Goal: Transaction & Acquisition: Purchase product/service

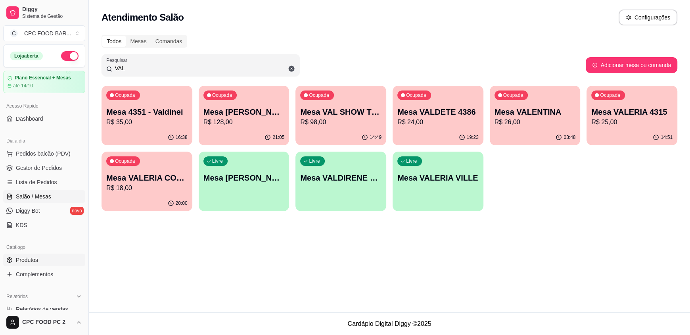
click at [31, 257] on span "Produtos" at bounding box center [27, 260] width 22 height 8
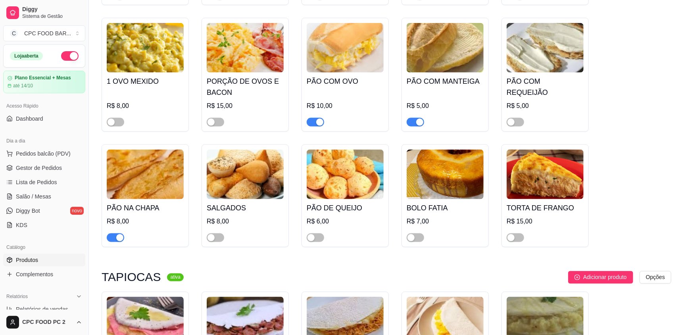
scroll to position [2459, 0]
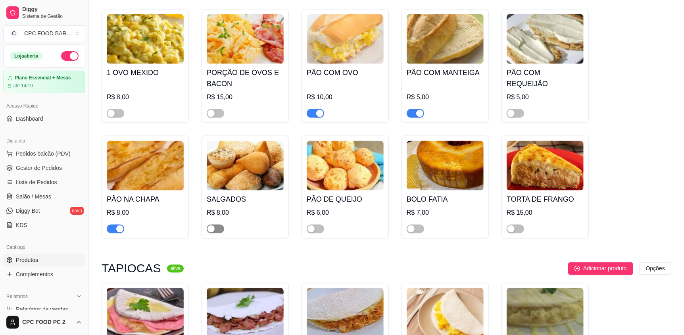
click at [217, 226] on span "button" at bounding box center [215, 228] width 17 height 9
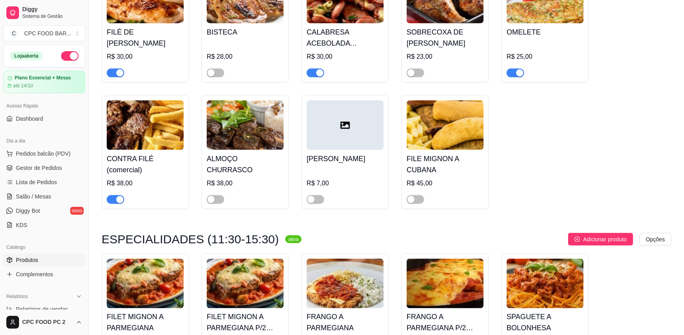
scroll to position [4401, 0]
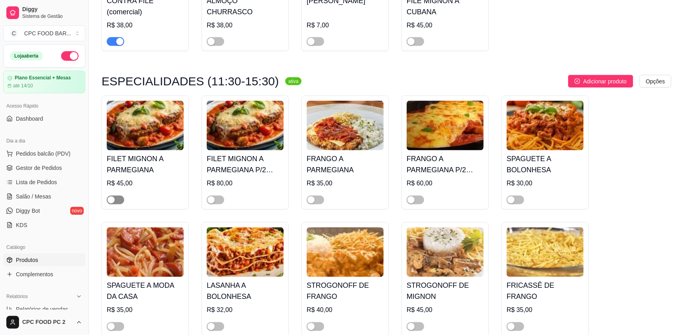
click at [114, 196] on div "button" at bounding box center [110, 199] width 7 height 7
click at [215, 195] on button "button" at bounding box center [215, 199] width 17 height 9
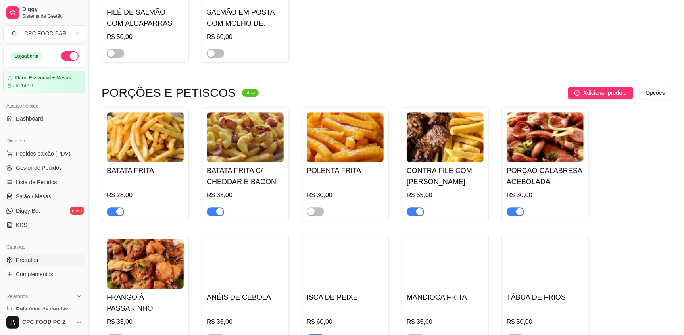
scroll to position [5036, 0]
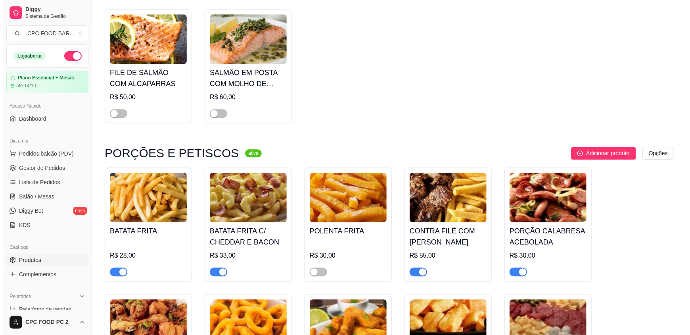
scroll to position [4838, 0]
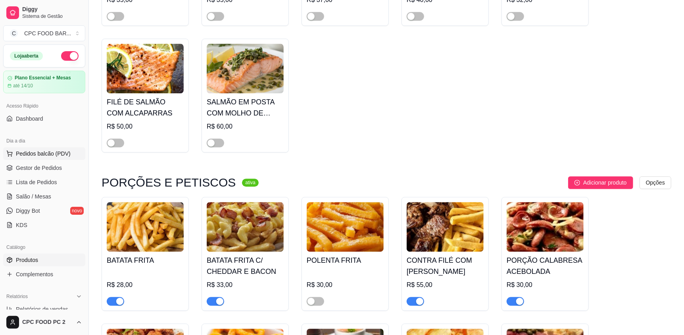
click at [23, 157] on button "Pedidos balcão (PDV)" at bounding box center [44, 153] width 82 height 13
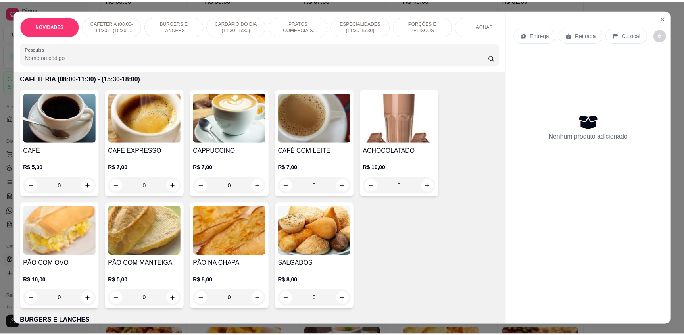
scroll to position [238, 0]
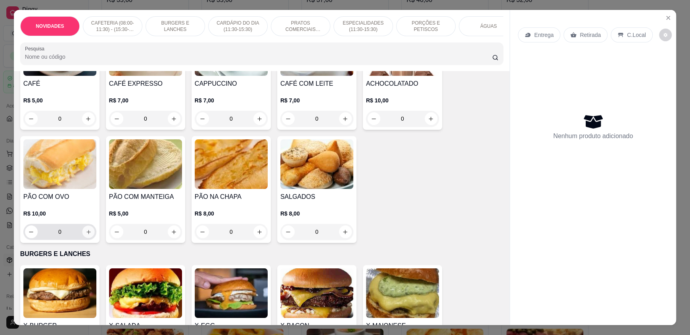
click at [88, 238] on button "increase-product-quantity" at bounding box center [88, 232] width 12 height 12
type input "1"
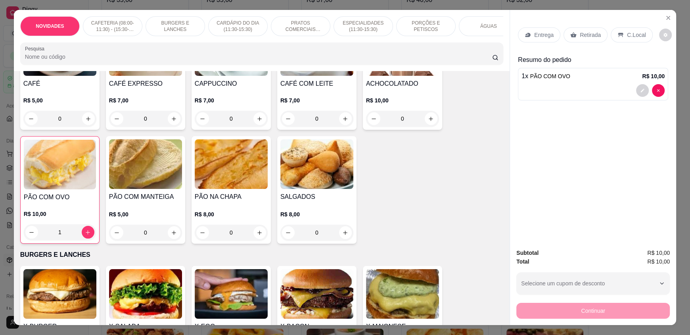
click at [632, 33] on p "C.Local" at bounding box center [636, 35] width 19 height 8
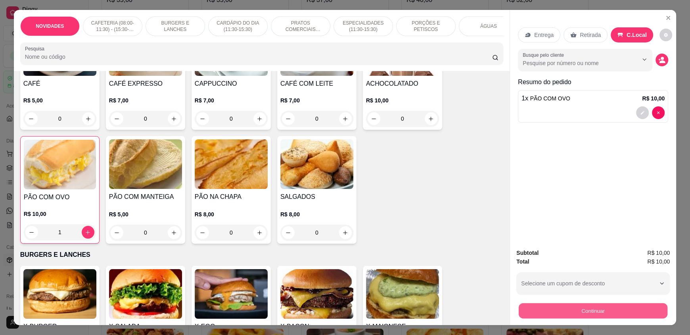
click at [578, 310] on button "Continuar" at bounding box center [593, 310] width 149 height 15
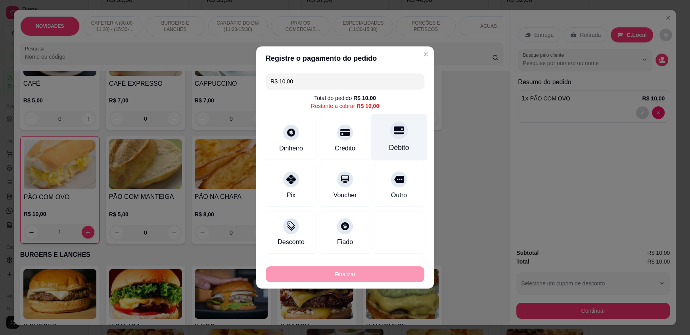
click at [396, 144] on div "Débito" at bounding box center [399, 147] width 20 height 10
type input "R$ 0,00"
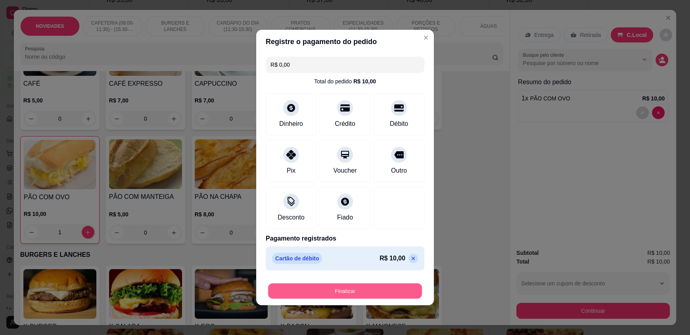
click at [357, 290] on button "Finalizar" at bounding box center [345, 290] width 154 height 15
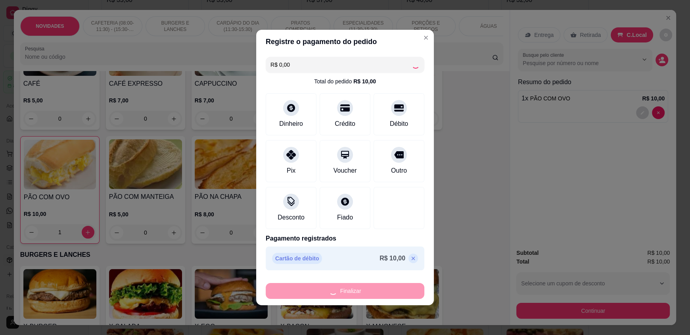
type input "0"
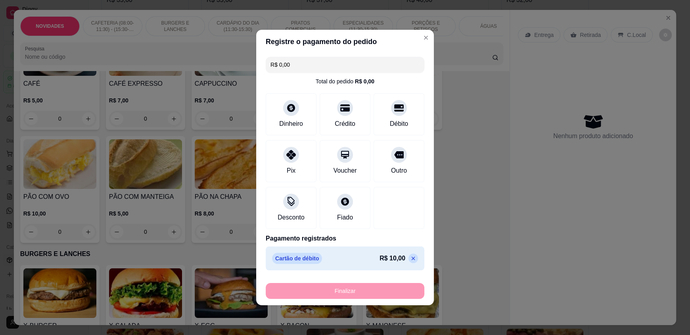
type input "-R$ 10,00"
